Goal: Task Accomplishment & Management: Use online tool/utility

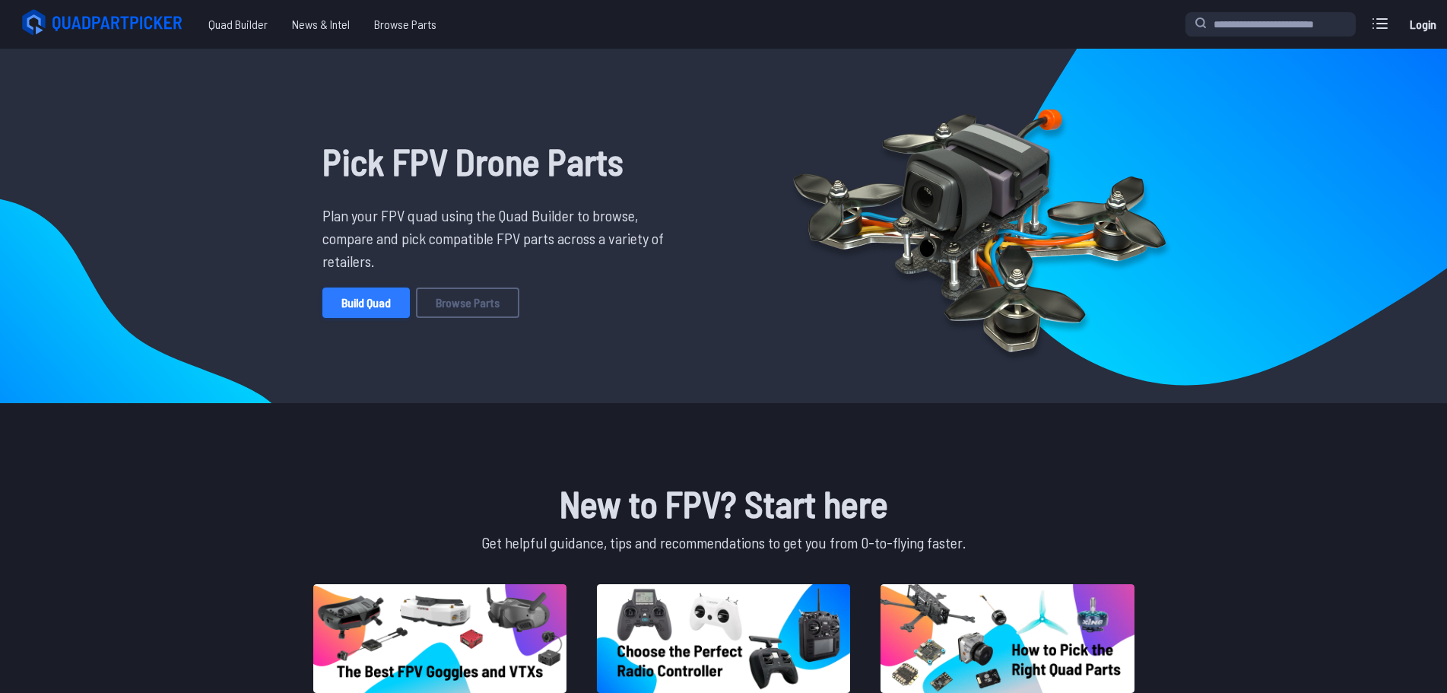
click at [372, 300] on link "Build Quad" at bounding box center [365, 302] width 87 height 30
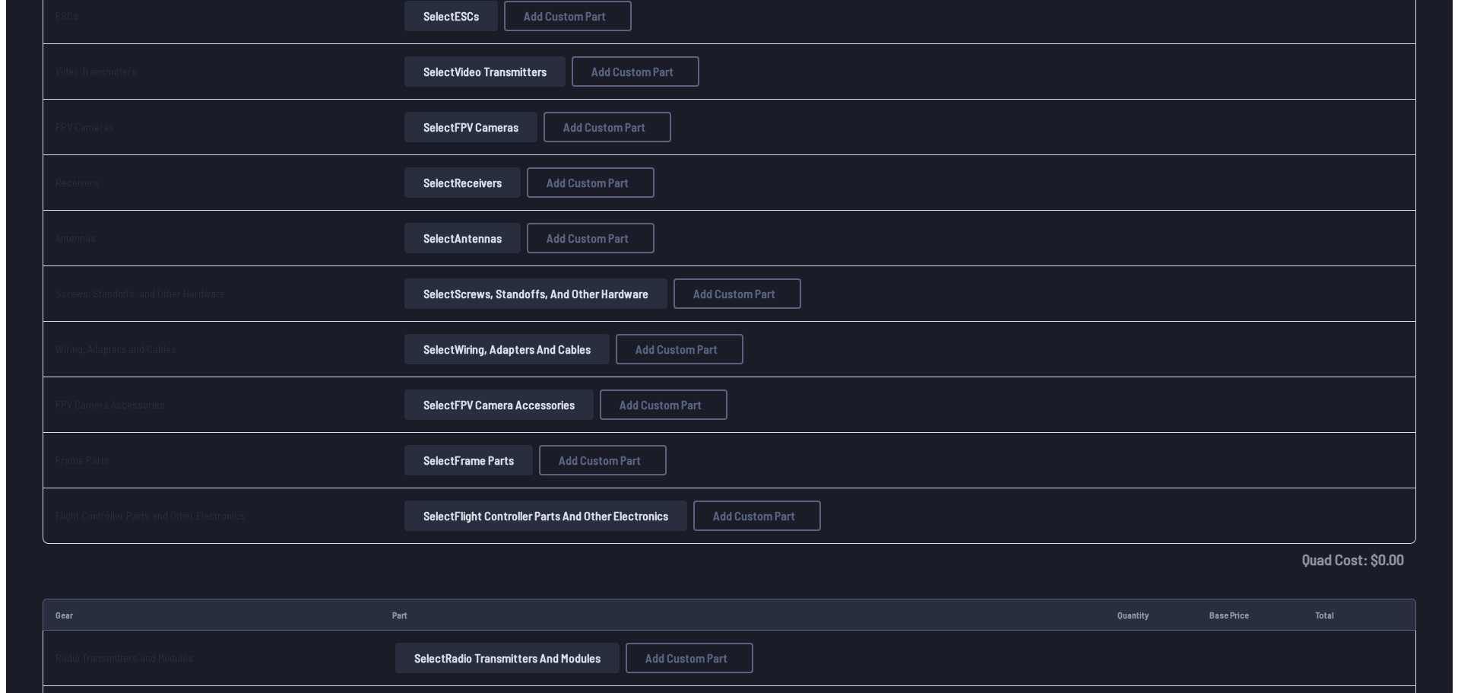
scroll to position [128, 0]
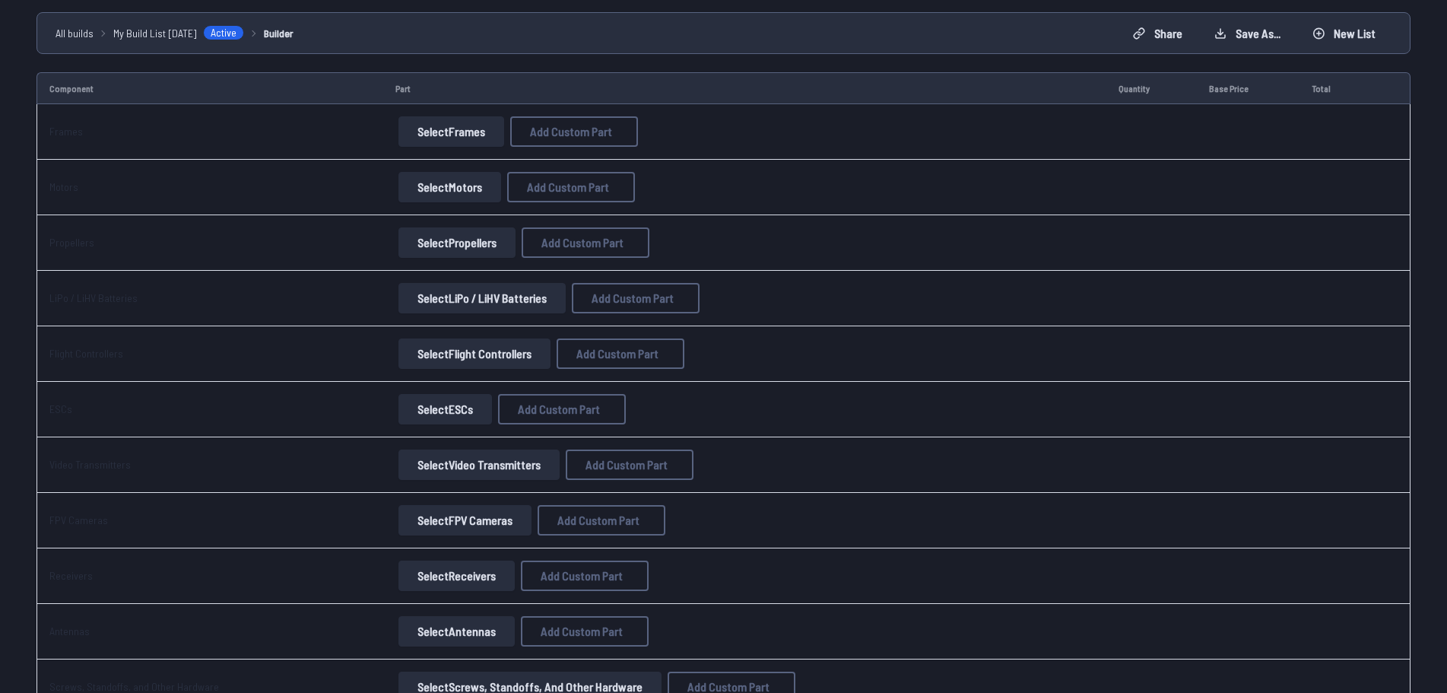
click at [435, 122] on button "Select Frames" at bounding box center [451, 131] width 106 height 30
click at [423, 133] on button "Select Frames" at bounding box center [451, 131] width 106 height 30
click at [423, 132] on button "Select Frames" at bounding box center [451, 131] width 106 height 30
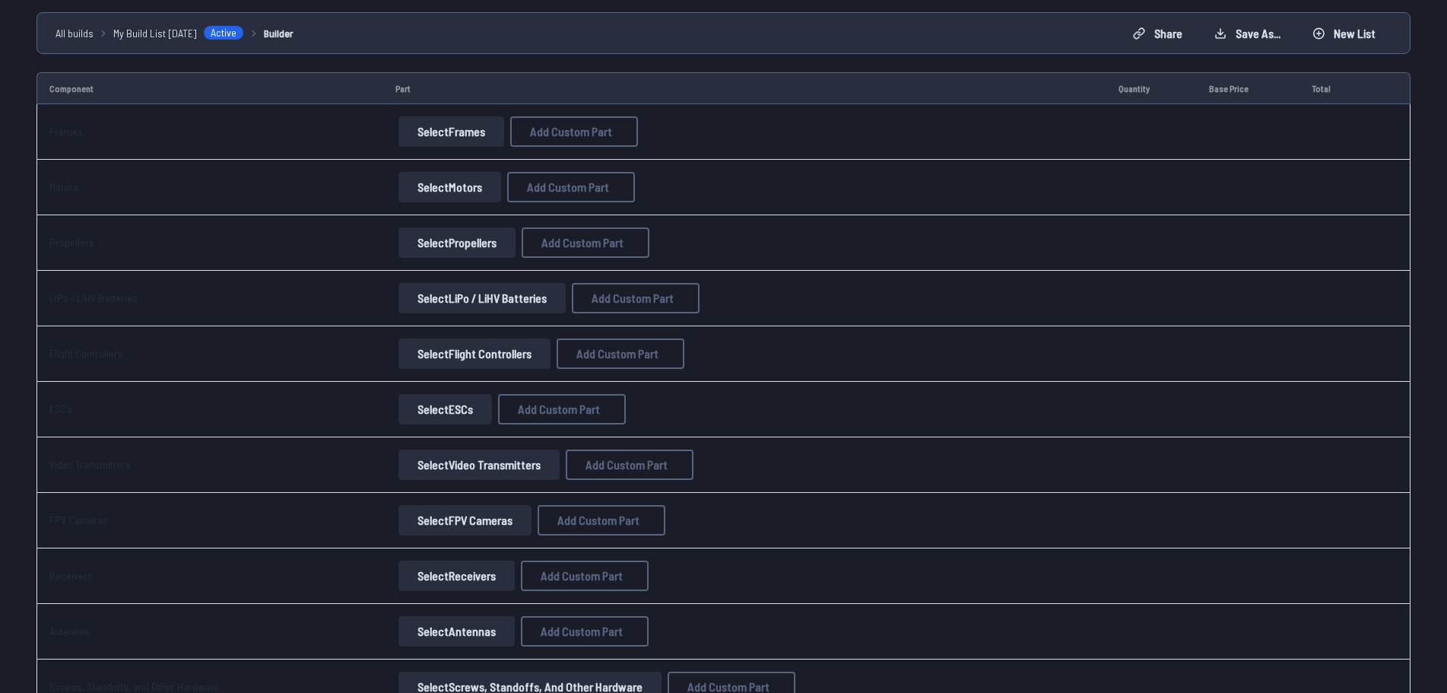
click at [423, 132] on button "Select Frames" at bounding box center [451, 131] width 106 height 30
click at [539, 132] on span "Add Custom Part" at bounding box center [571, 131] width 82 height 12
select select "**********"
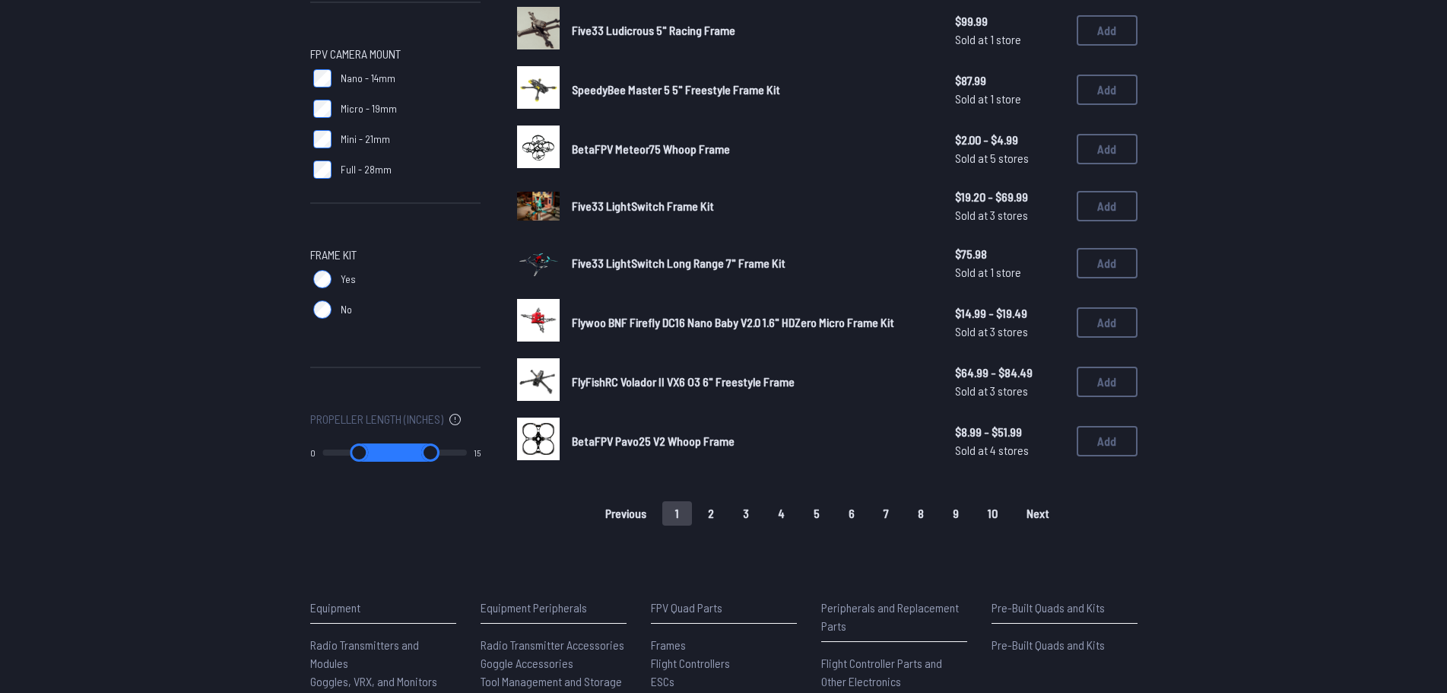
scroll to position [1096, 0]
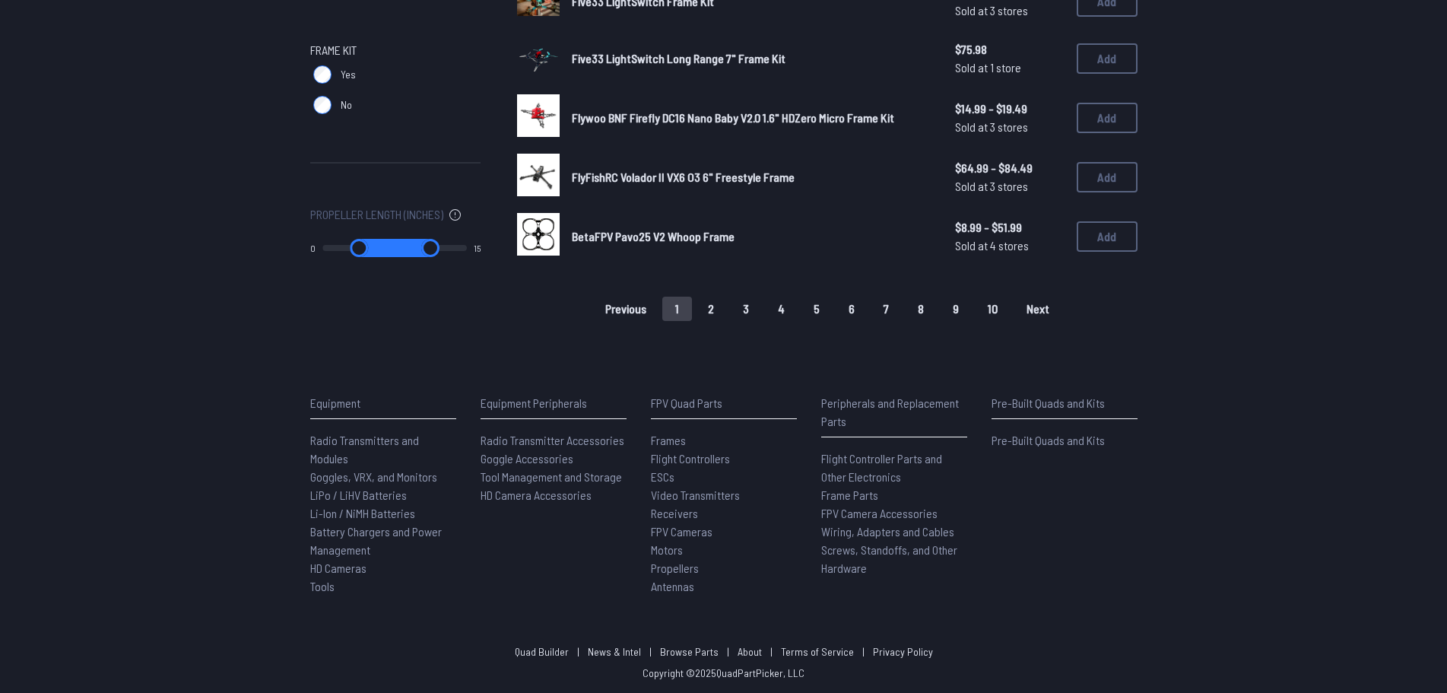
click at [703, 304] on button "2" at bounding box center [711, 308] width 32 height 24
click at [771, 313] on button "4" at bounding box center [781, 308] width 33 height 24
click at [748, 310] on button "3" at bounding box center [746, 308] width 32 height 24
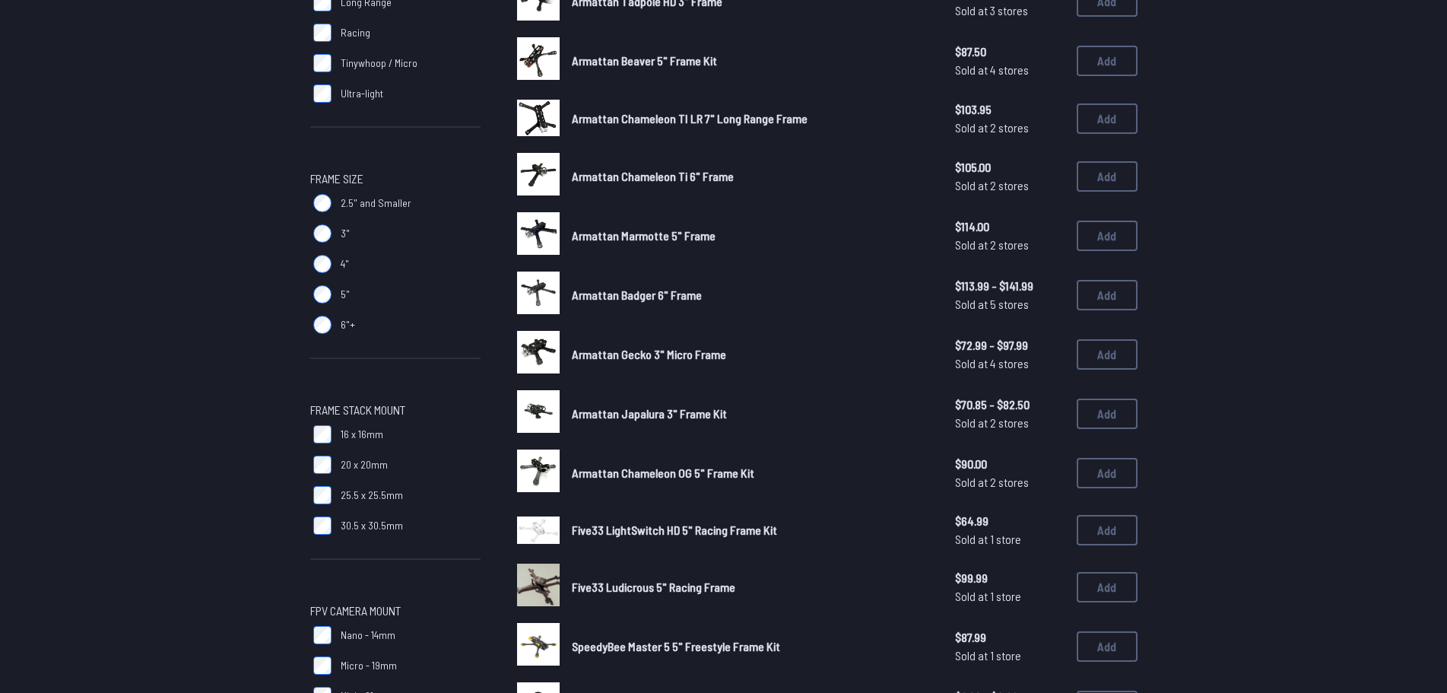
scroll to position [184, 0]
